Goal: Task Accomplishment & Management: Complete application form

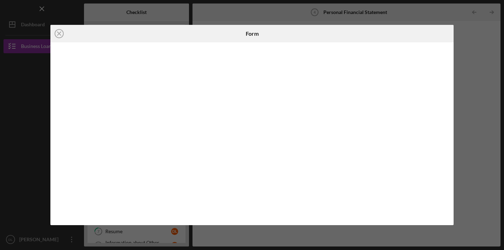
scroll to position [16, 0]
click at [57, 37] on circle at bounding box center [59, 33] width 8 height 8
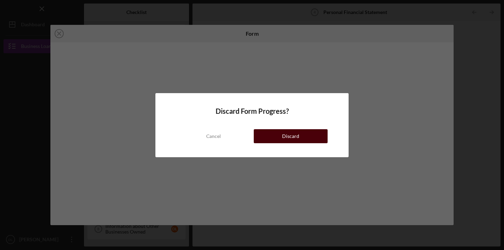
click at [283, 135] on div "Discard" at bounding box center [290, 136] width 17 height 14
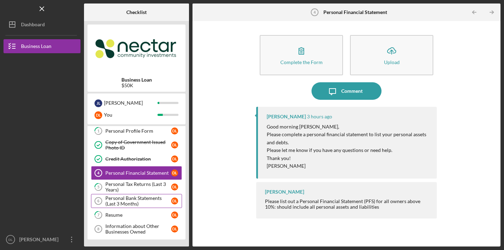
click at [113, 208] on link "Personal Bank Statements (Last 3 Months) 6 Personal Bank Statements (Last 3 Mon…" at bounding box center [136, 201] width 91 height 14
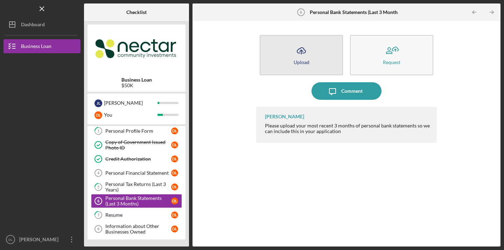
click at [311, 57] on button "Icon/Upload Upload" at bounding box center [301, 55] width 83 height 40
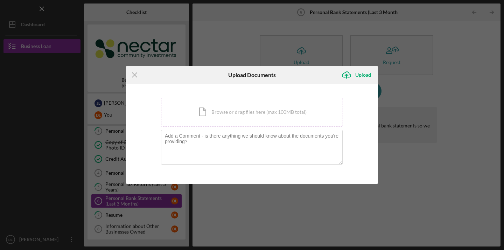
click at [266, 113] on div "Icon/Document Browse or drag files here (max 100MB total) Tap to choose files o…" at bounding box center [252, 112] width 182 height 29
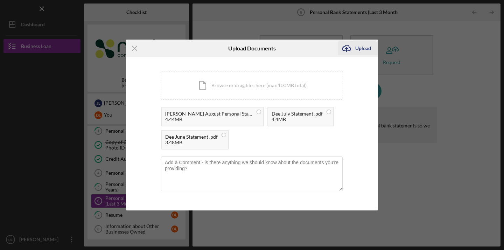
click at [360, 50] on div "Upload" at bounding box center [363, 48] width 16 height 14
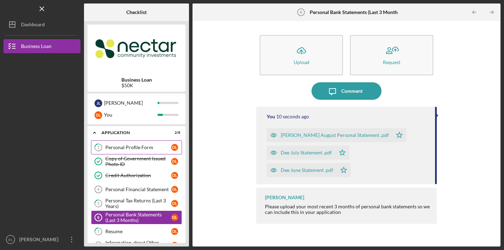
click at [137, 146] on div "Personal Profile Form" at bounding box center [138, 148] width 66 height 6
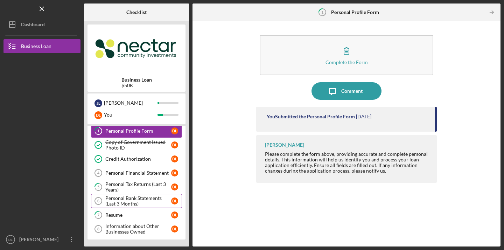
scroll to position [16, 0]
click at [137, 193] on link "5 Personal Tax Returns (Last 3 Years) D L" at bounding box center [136, 187] width 91 height 14
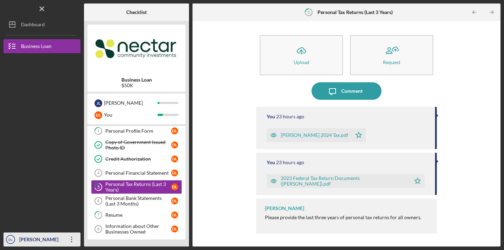
click at [71, 239] on icon "Icon/Overflow" at bounding box center [71, 239] width 17 height 17
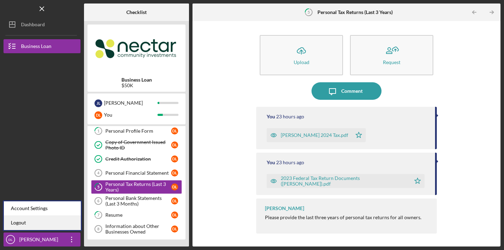
click at [66, 224] on link "Logout" at bounding box center [42, 223] width 77 height 14
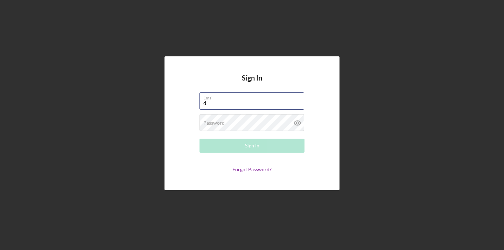
type input "[EMAIL_ADDRESS][DOMAIN_NAME]"
click at [252, 146] on button "Sign In" at bounding box center [251, 146] width 105 height 14
